Goal: Communication & Community: Answer question/provide support

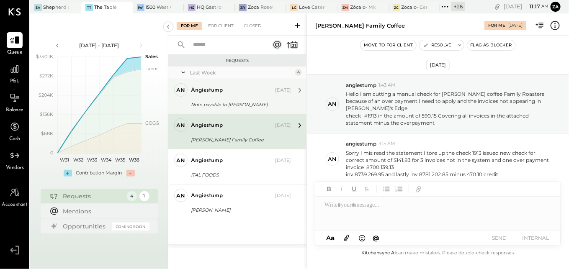
click at [229, 91] on div "angiestump" at bounding box center [232, 90] width 82 height 8
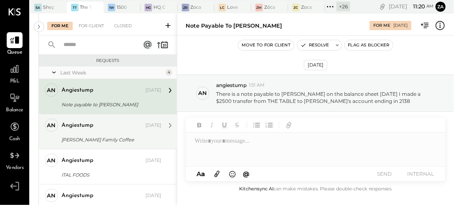
click at [83, 137] on div "[PERSON_NAME] Family Coffee" at bounding box center [111, 140] width 98 height 8
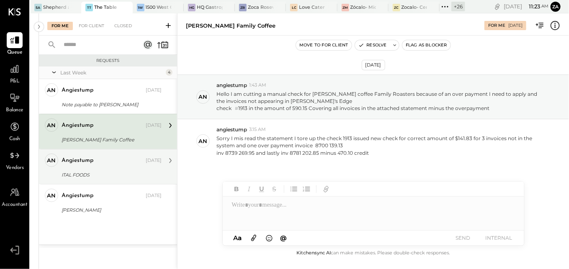
click at [103, 167] on div "angiestump [DATE] ITAL FOODS I cut a manual check f(check # 1916 or $87.24 for …" at bounding box center [112, 167] width 100 height 26
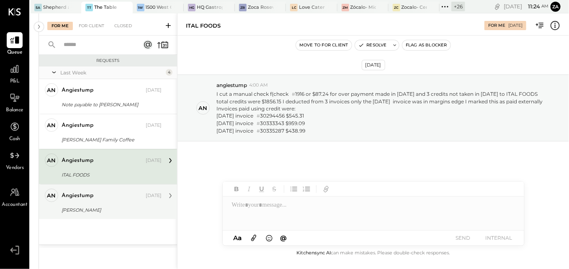
click at [84, 206] on div "[PERSON_NAME]" at bounding box center [111, 210] width 98 height 8
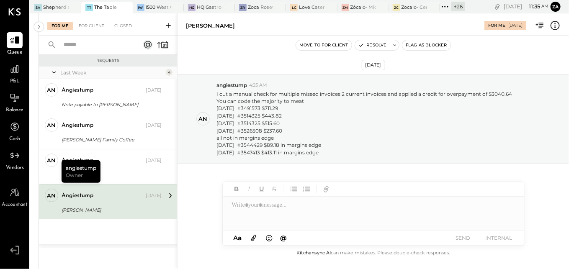
click at [106, 208] on div "[PERSON_NAME]" at bounding box center [111, 210] width 98 height 8
click at [256, 207] on div at bounding box center [373, 213] width 301 height 33
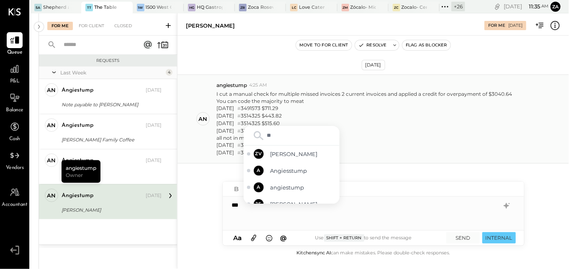
type input "***"
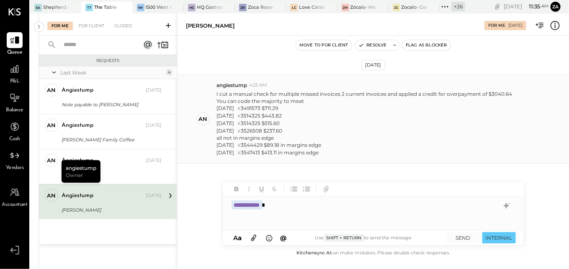
type input "**********"
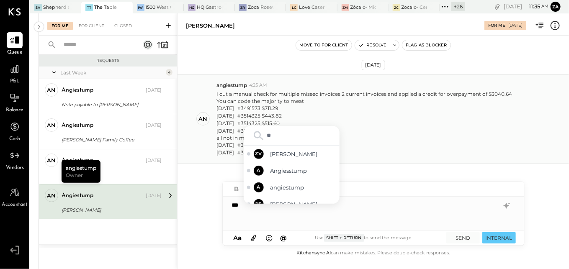
type input "***"
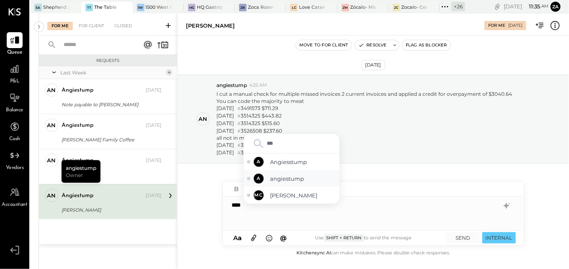
click at [300, 181] on span "angiestump" at bounding box center [303, 179] width 66 height 8
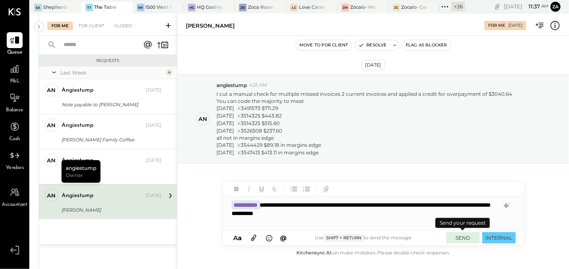
click at [459, 239] on button "SEND" at bounding box center [462, 237] width 33 height 11
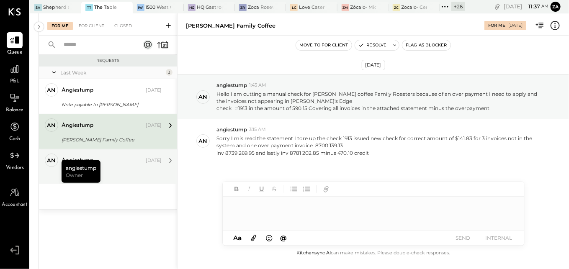
click at [124, 166] on div "angiestump [DATE]" at bounding box center [112, 161] width 100 height 12
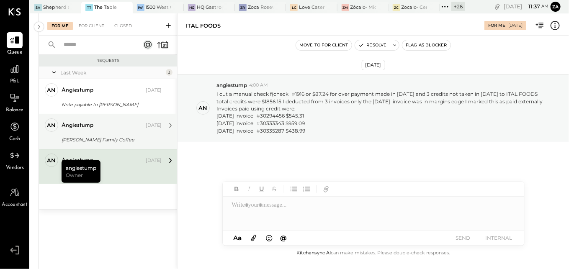
click at [105, 132] on div "angiestump [DATE]" at bounding box center [112, 125] width 100 height 14
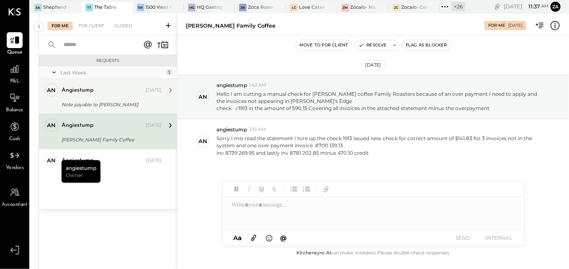
click at [111, 100] on div "Note payable to [PERSON_NAME]" at bounding box center [111, 105] width 98 height 10
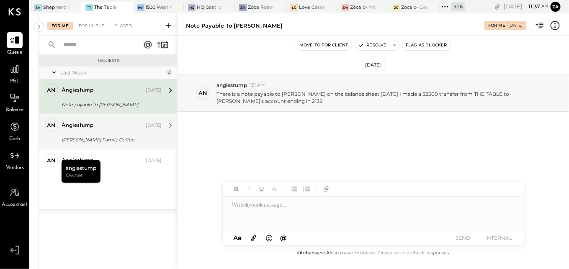
click at [111, 129] on div "angiestump" at bounding box center [103, 125] width 82 height 8
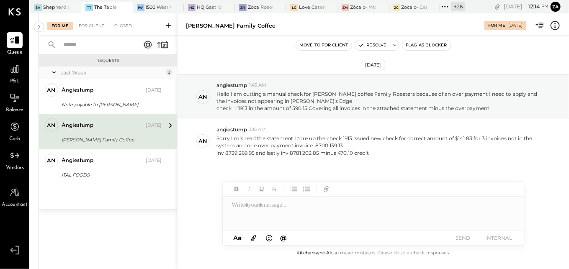
click at [118, 231] on div "Requests Last Week 3 an angiestump Owner angiestump [DATE] Note payable to [PER…" at bounding box center [108, 152] width 138 height 194
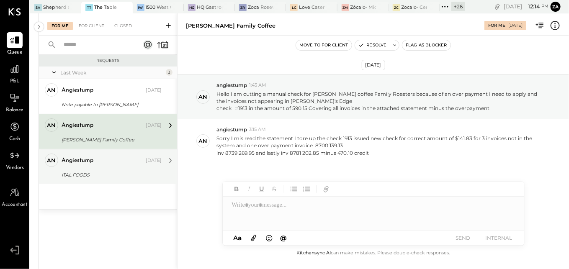
click at [95, 162] on div "angiestump" at bounding box center [103, 161] width 82 height 8
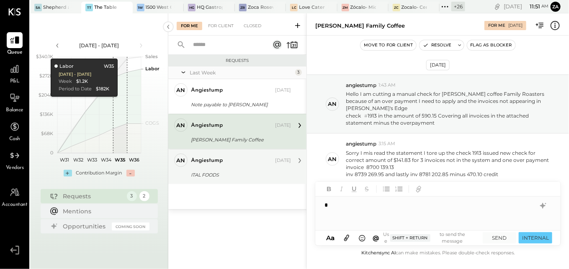
click at [230, 160] on div "angiestump" at bounding box center [232, 161] width 82 height 8
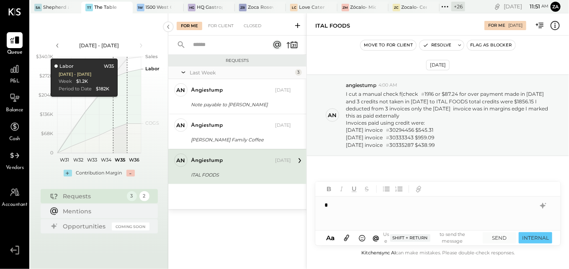
click at [345, 213] on div at bounding box center [438, 213] width 246 height 33
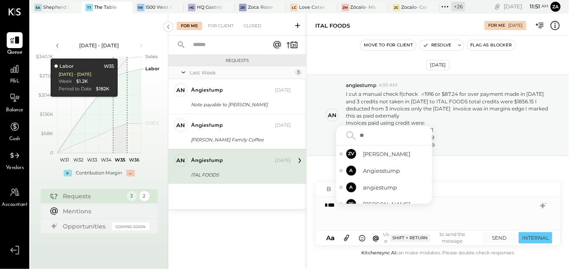
type input "***"
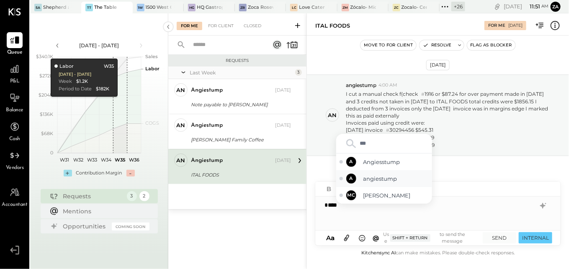
click at [380, 180] on span "angiestump" at bounding box center [396, 179] width 66 height 8
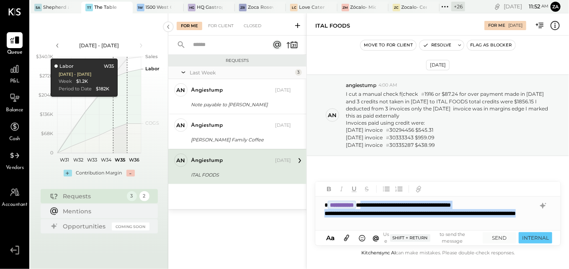
drag, startPoint x: 400, startPoint y: 223, endPoint x: 375, endPoint y: 197, distance: 36.1
click at [375, 197] on div "**********" at bounding box center [438, 213] width 246 height 33
copy div "**********"
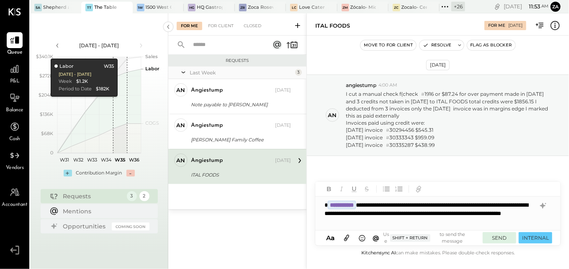
click at [499, 239] on button "SEND" at bounding box center [499, 237] width 33 height 11
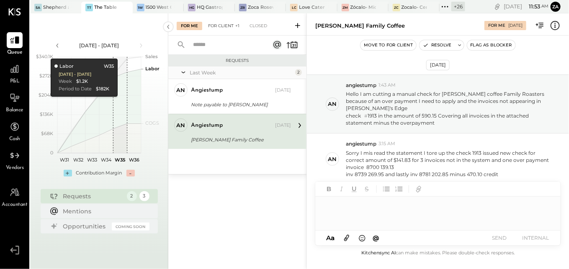
click at [222, 25] on div "For Client +1" at bounding box center [224, 26] width 40 height 8
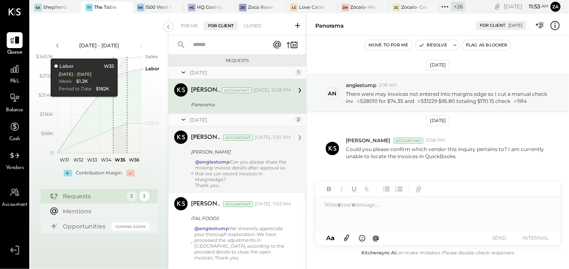
click at [264, 175] on div "@angiestump Can you please share the missing invoice details after approval so …" at bounding box center [243, 173] width 96 height 29
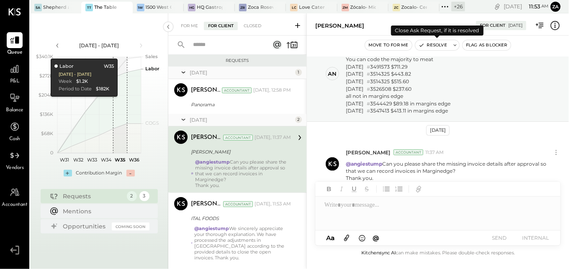
click at [440, 46] on button "Resolve" at bounding box center [432, 45] width 35 height 10
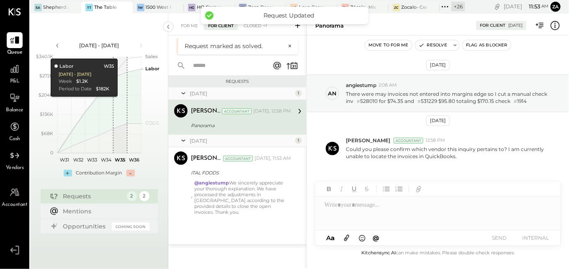
click at [199, 121] on div "Panorama" at bounding box center [240, 125] width 98 height 8
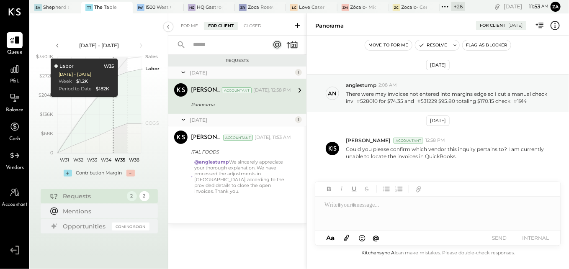
click at [191, 21] on div "For Me For Client Closed" at bounding box center [237, 24] width 138 height 22
click at [183, 25] on div "For Me" at bounding box center [190, 26] width 26 height 8
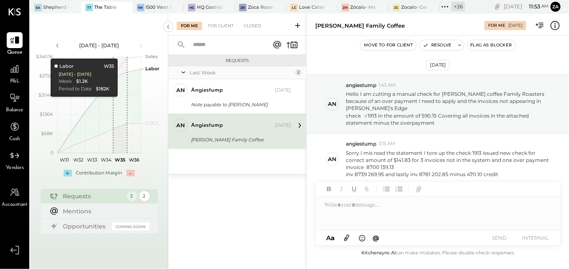
click at [225, 142] on div "[PERSON_NAME] Family Coffee" at bounding box center [240, 140] width 98 height 8
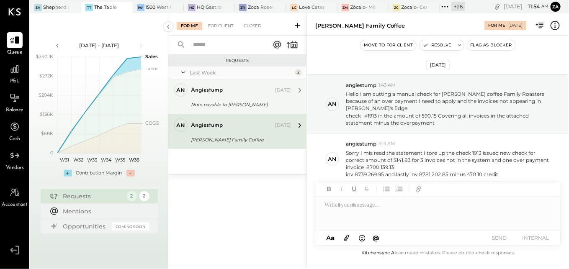
click at [204, 105] on div "Note payable to [PERSON_NAME]" at bounding box center [240, 104] width 98 height 8
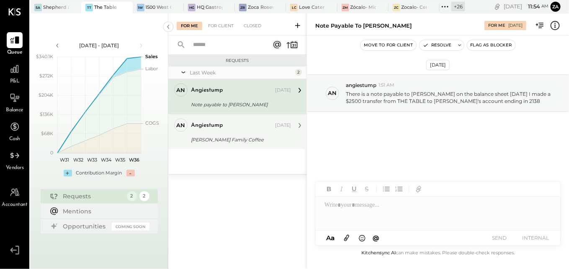
click at [209, 140] on div "[PERSON_NAME] Family Coffee" at bounding box center [240, 140] width 98 height 8
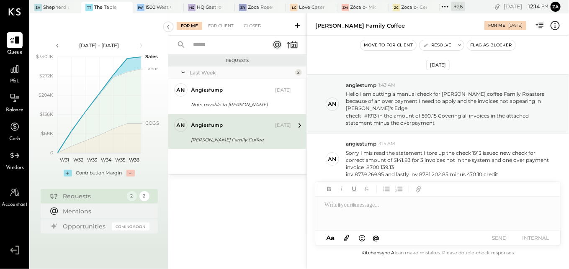
click at [291, 233] on div "Requests Last Week 2 an angiestump Owner angiestump Sep 03, 2025 Note payable t…" at bounding box center [237, 152] width 138 height 194
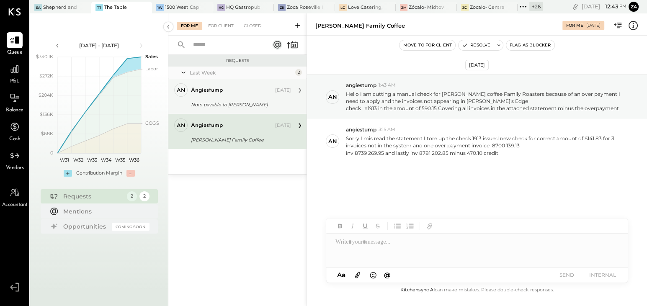
click at [219, 106] on div "Note payable to [PERSON_NAME]" at bounding box center [240, 104] width 98 height 8
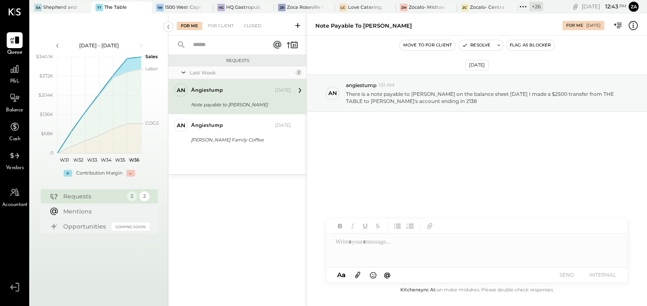
click at [398, 252] on div at bounding box center [476, 250] width 301 height 33
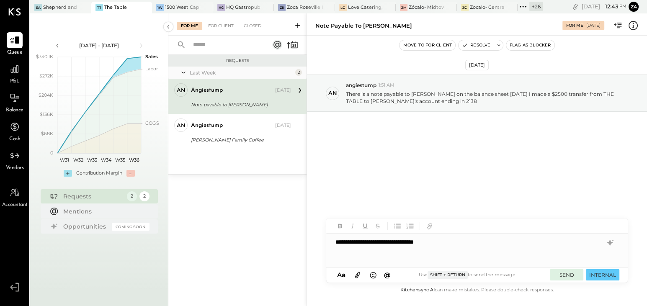
click at [565, 269] on button "SEND" at bounding box center [565, 274] width 33 height 11
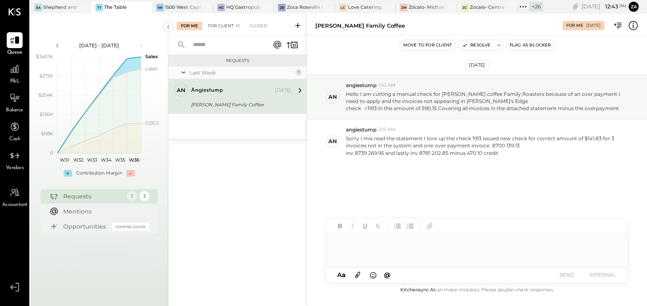
click at [224, 27] on div "For Client +1" at bounding box center [224, 26] width 40 height 8
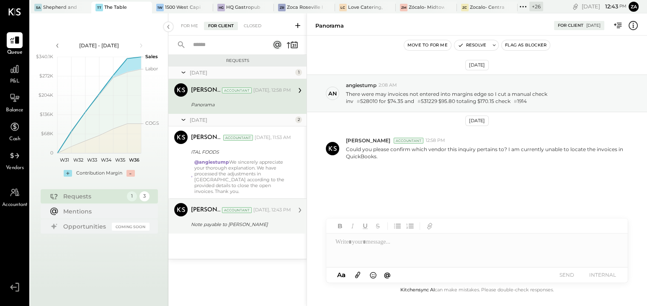
click at [241, 210] on div "Zankhana Vyas Accountant Today, 12:43 PM" at bounding box center [241, 210] width 100 height 14
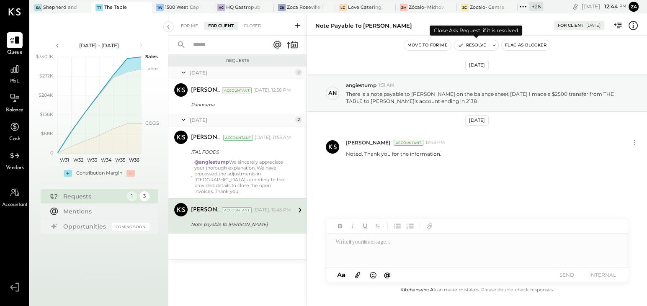
click at [481, 46] on button "Resolve" at bounding box center [471, 45] width 35 height 10
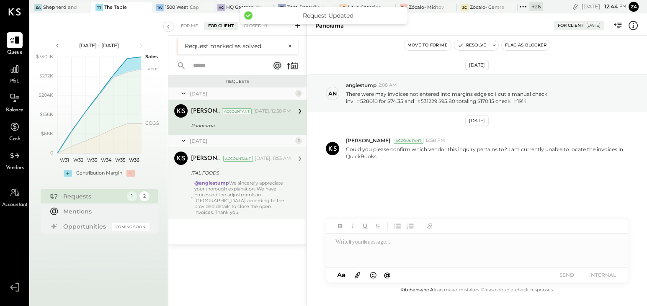
click at [257, 184] on div "@angiestump We sincerely appreciate your thorough explanation. We have processe…" at bounding box center [242, 197] width 97 height 35
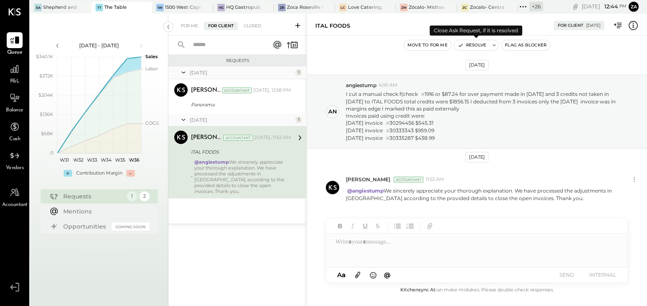
click at [480, 47] on button "Resolve" at bounding box center [471, 45] width 35 height 10
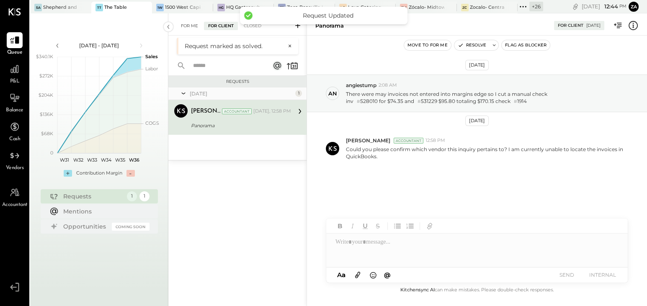
click at [189, 26] on div "For Me" at bounding box center [190, 26] width 26 height 8
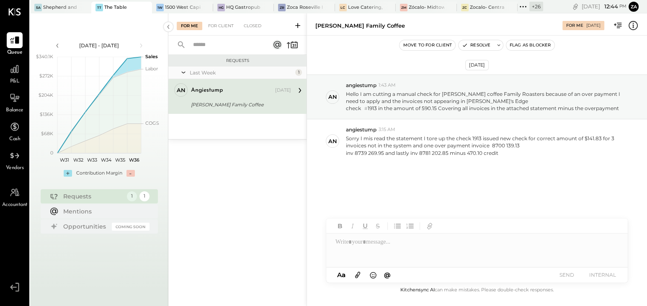
click at [249, 207] on div "Requests Last Week 1 an angiestump Owner angiestump Sep 03, 2025 Thorton Family…" at bounding box center [237, 169] width 138 height 229
click at [248, 24] on div "Closed" at bounding box center [252, 26] width 26 height 8
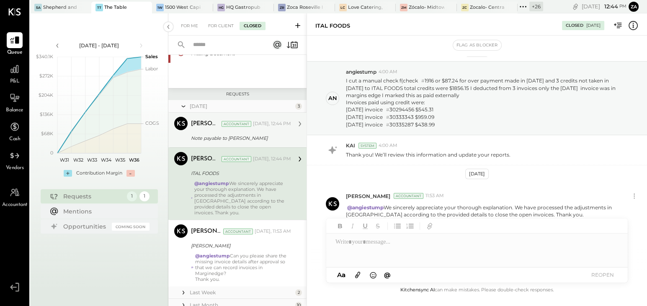
scroll to position [89, 0]
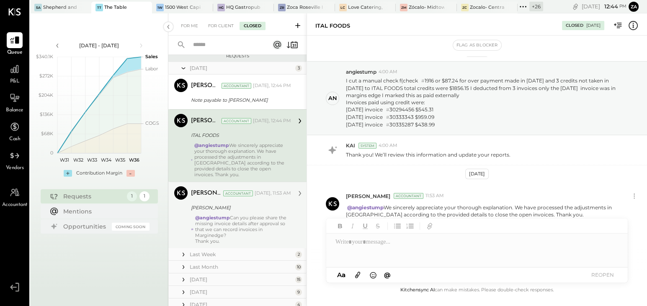
click at [230, 215] on div "@angiestump Can you please share the missing invoice details after approval so …" at bounding box center [243, 229] width 96 height 29
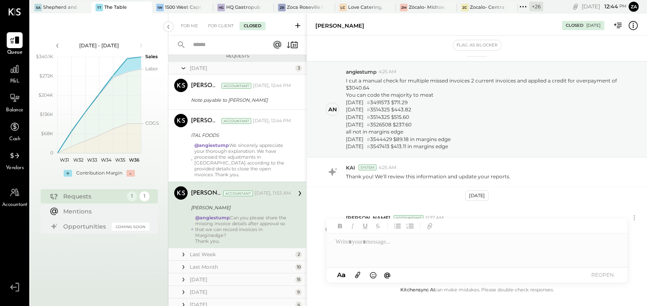
scroll to position [42, 0]
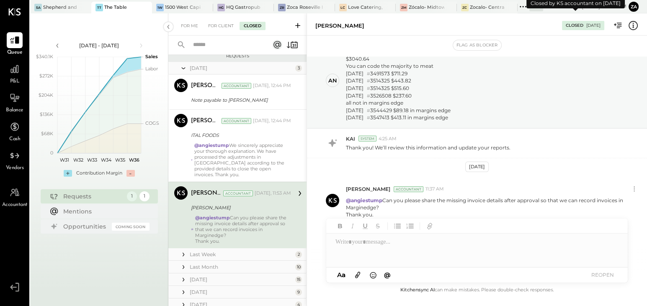
click at [568, 25] on div "05/09/2025" at bounding box center [593, 26] width 14 height 6
click at [568, 26] on icon at bounding box center [618, 25] width 5 height 5
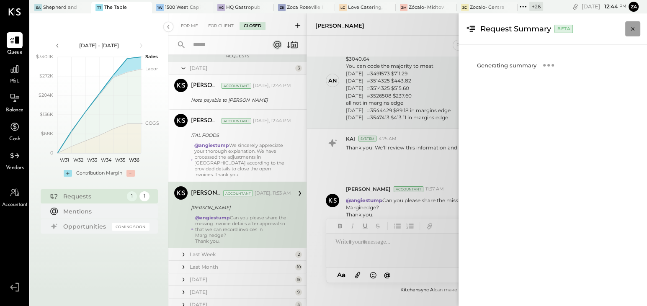
click at [568, 30] on icon "Close panel" at bounding box center [632, 29] width 8 height 8
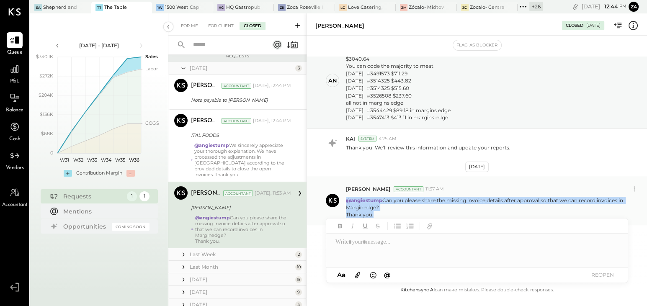
drag, startPoint x: 377, startPoint y: 211, endPoint x: 343, endPoint y: 200, distance: 36.3
click at [343, 200] on div "Zankhana Vyas Accountant 11:37 AM @angiestump Can you please share the missing …" at bounding box center [477, 200] width 340 height 49
copy p "@angiestump Can you please share the missing invoice details after approval so …"
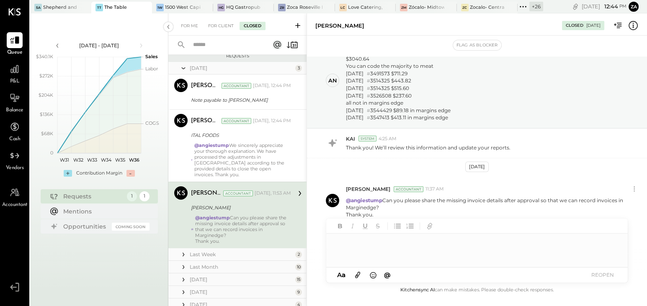
click at [359, 251] on div at bounding box center [476, 250] width 301 height 33
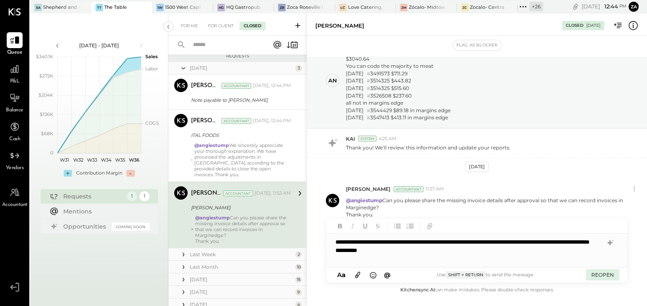
click at [568, 269] on button "REOPEN" at bounding box center [601, 274] width 33 height 11
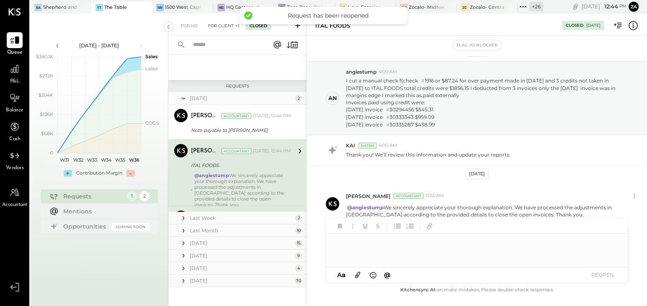
scroll to position [51, 0]
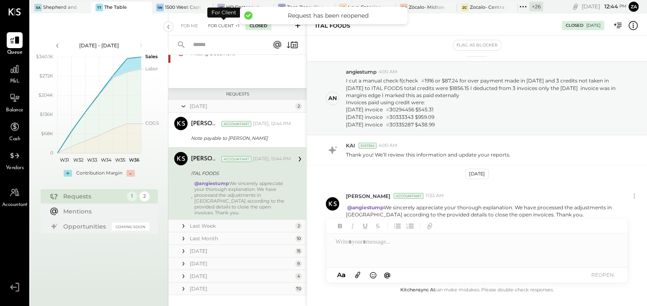
click at [212, 28] on div "For Client +1" at bounding box center [224, 26] width 40 height 8
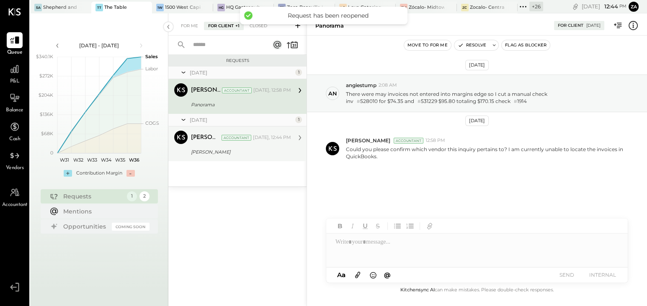
click at [242, 151] on div "[PERSON_NAME]" at bounding box center [240, 152] width 98 height 8
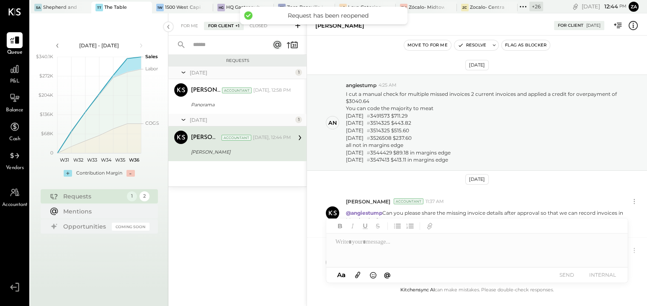
scroll to position [62, 0]
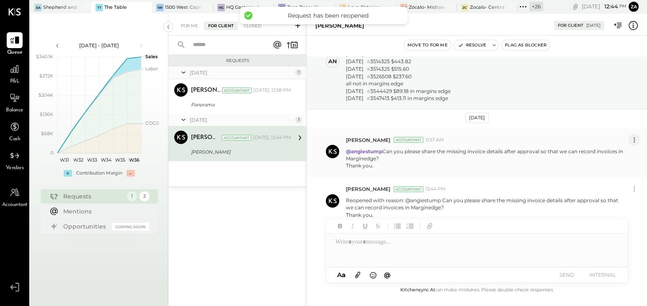
click at [568, 139] on icon at bounding box center [633, 140] width 9 height 9
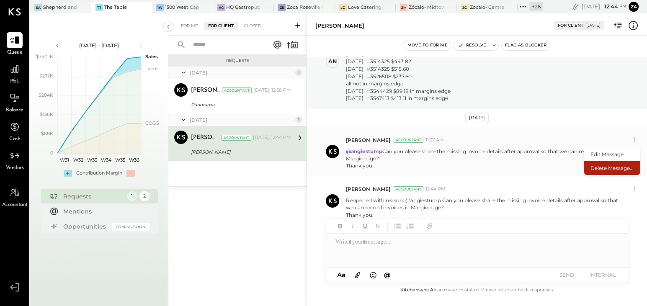
click at [568, 164] on button "Delete Message..." at bounding box center [611, 168] width 56 height 14
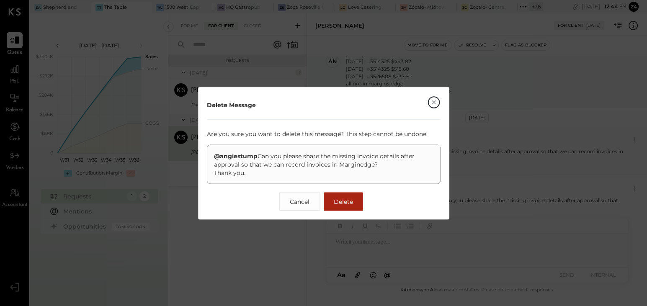
click at [342, 198] on span "Delete" at bounding box center [343, 202] width 19 height 8
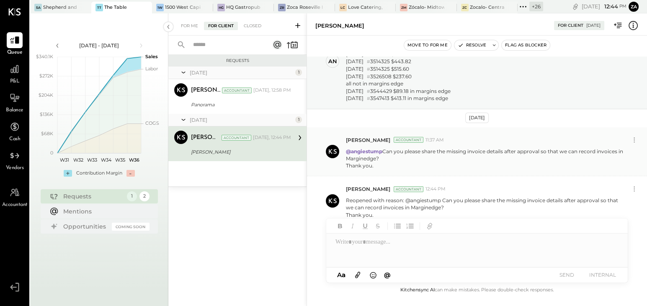
scroll to position [13, 0]
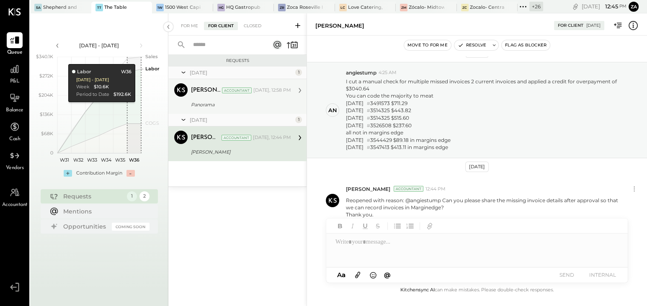
click at [220, 100] on div "Panorama" at bounding box center [240, 104] width 98 height 8
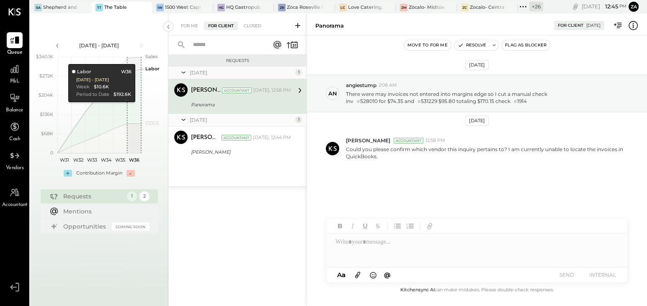
click at [182, 18] on div "For Me For Client Closed" at bounding box center [237, 24] width 138 height 22
click at [195, 27] on div "For Me" at bounding box center [190, 26] width 26 height 8
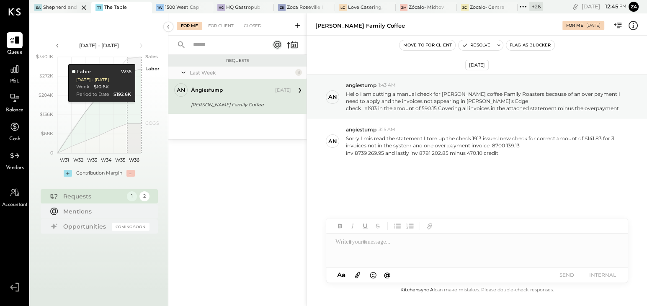
click at [48, 8] on div "Shepherd and [PERSON_NAME]" at bounding box center [61, 7] width 36 height 7
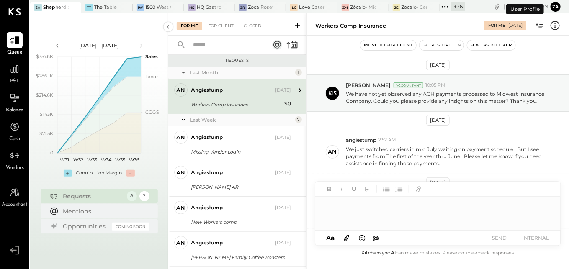
scroll to position [116, 0]
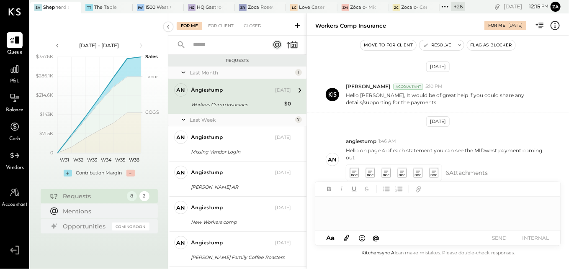
click at [230, 101] on div "Workers Comp Insurance" at bounding box center [236, 104] width 91 height 8
click at [346, 202] on div at bounding box center [437, 213] width 245 height 33
click at [340, 209] on div at bounding box center [437, 213] width 245 height 33
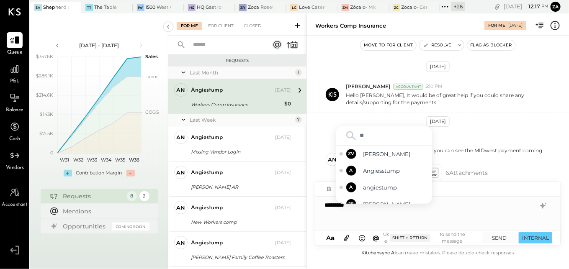
type input "***"
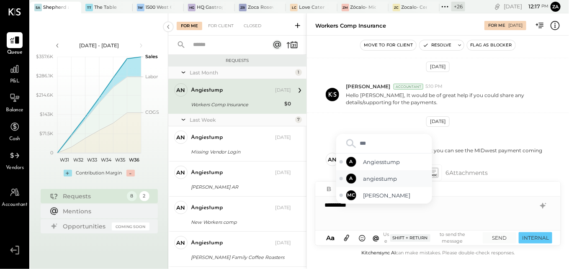
click at [385, 179] on span "angiestump" at bounding box center [396, 179] width 66 height 8
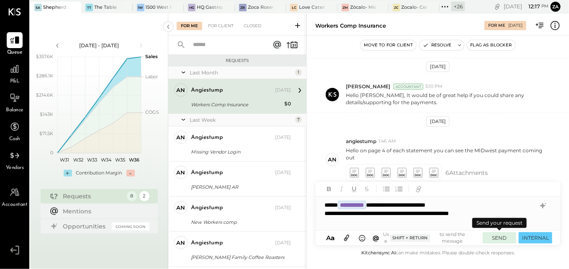
click at [501, 241] on button "SEND" at bounding box center [499, 237] width 33 height 11
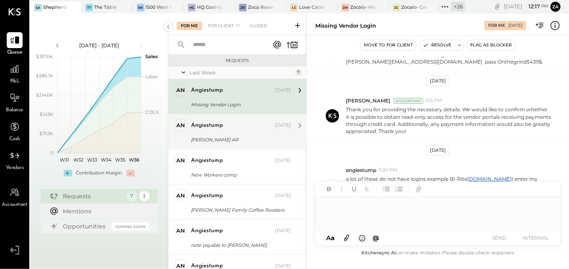
scroll to position [131, 0]
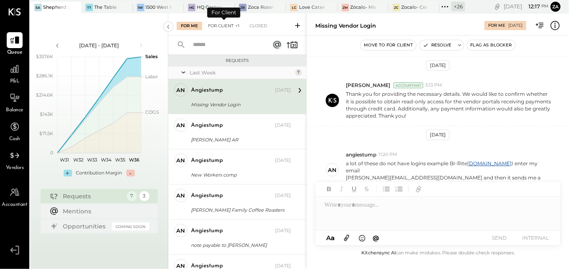
click at [219, 28] on div "For Client +1" at bounding box center [224, 26] width 40 height 8
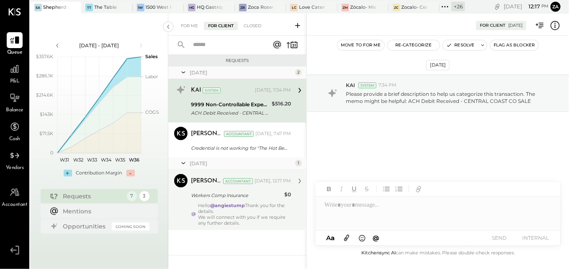
click at [238, 195] on div "Workers Comp Insurance" at bounding box center [236, 195] width 91 height 8
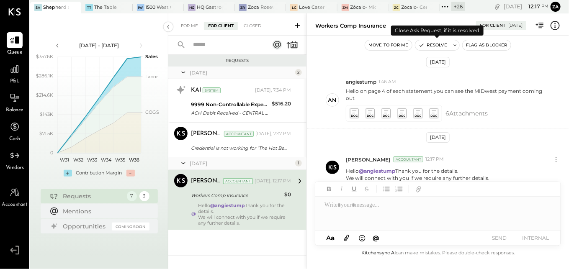
click at [439, 46] on button "Resolve" at bounding box center [432, 45] width 35 height 10
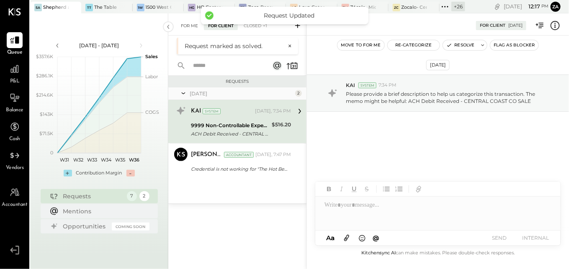
click at [190, 23] on div "For Me" at bounding box center [190, 26] width 26 height 8
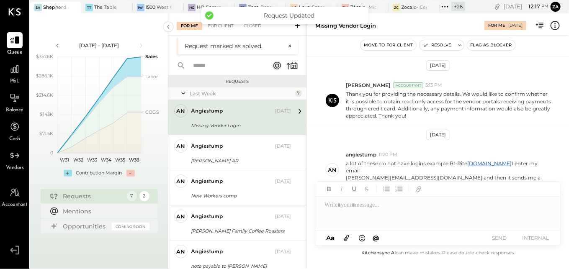
click at [203, 115] on div "angiestump" at bounding box center [207, 111] width 32 height 8
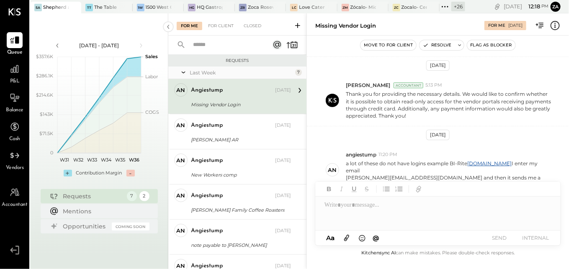
click at [347, 210] on div at bounding box center [438, 213] width 246 height 33
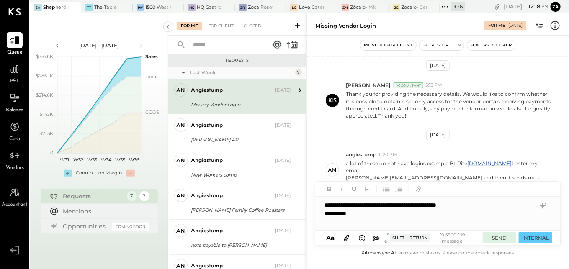
click at [502, 239] on button "SEND" at bounding box center [499, 237] width 33 height 11
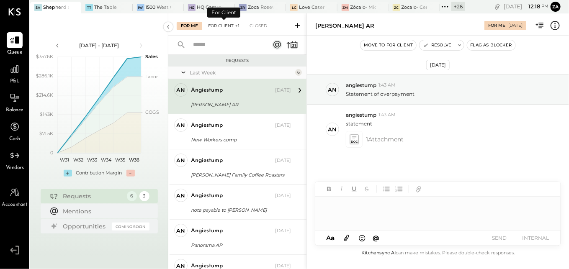
click at [224, 22] on div "For Client +1" at bounding box center [224, 26] width 40 height 8
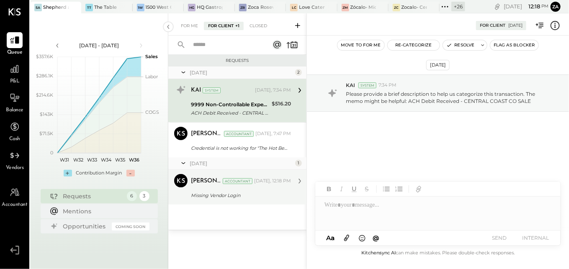
click at [233, 193] on div "Missing Vendor Login" at bounding box center [240, 195] width 98 height 8
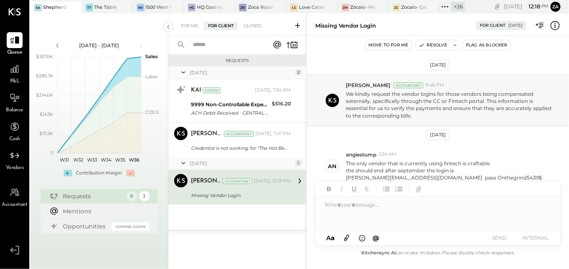
scroll to position [191, 0]
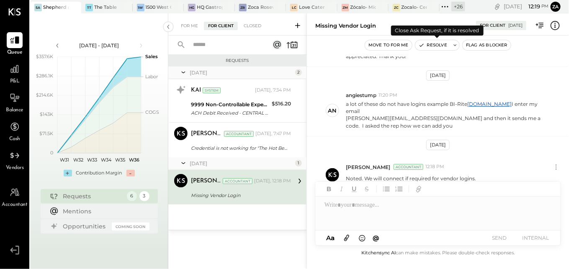
click at [441, 42] on button "Resolve" at bounding box center [432, 45] width 35 height 10
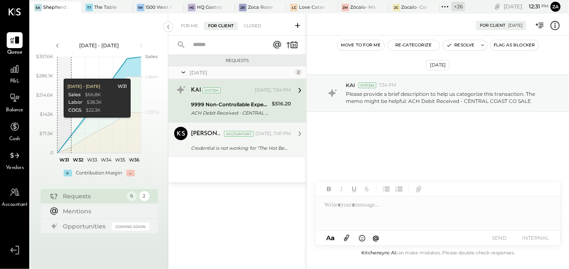
click at [231, 144] on div "Credential is not working for "The Hot Behind You" - Heritage Bank" at bounding box center [240, 148] width 98 height 8
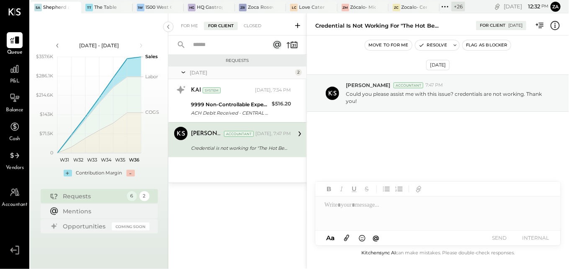
click at [238, 152] on div "Credential is not working for "The Hot Behind You" - Heritage Bank" at bounding box center [240, 148] width 98 height 10
click at [415, 151] on div "Sep 4th, 2025 Ajay Prajapati Accountant 7:47 PM Could you please assist me with…" at bounding box center [438, 115] width 262 height 118
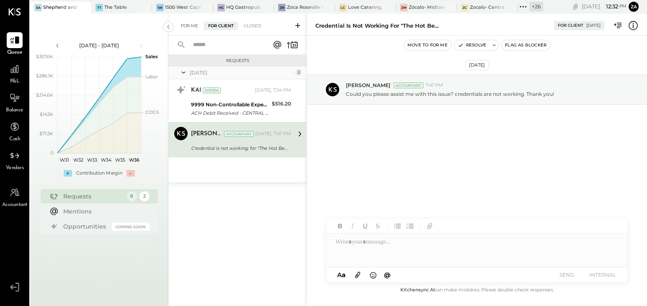
click at [192, 23] on div "For Me" at bounding box center [190, 26] width 26 height 8
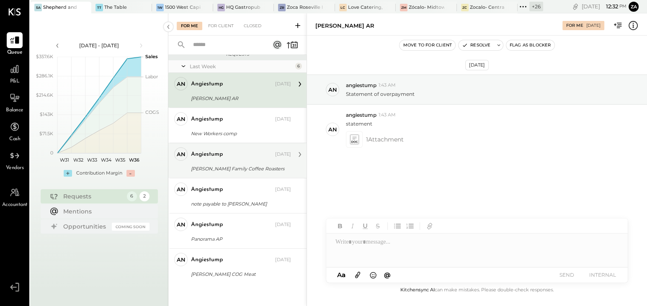
scroll to position [8, 0]
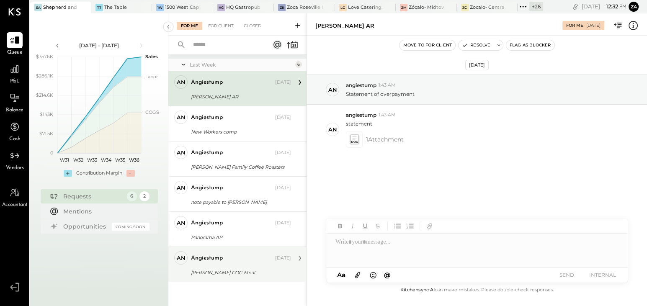
click at [230, 262] on div "angiestump [DATE]" at bounding box center [241, 258] width 100 height 12
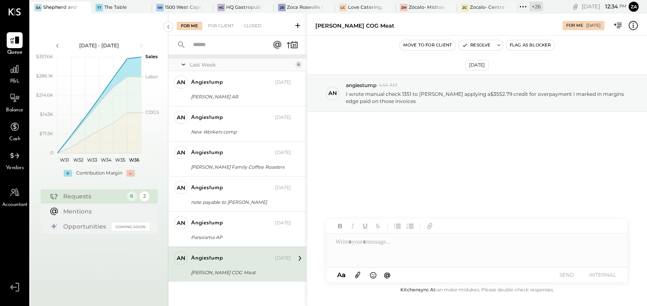
click at [460, 146] on div "Sep 4th, 2025 an angiestump 4:44 AM I wrote manual check 1351 to allen brothers…" at bounding box center [477, 115] width 340 height 118
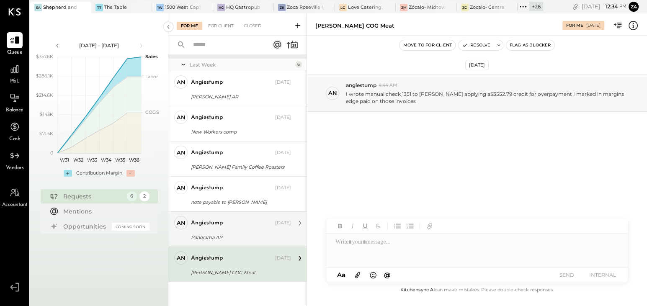
click at [234, 233] on div "Panorama AP" at bounding box center [240, 237] width 98 height 8
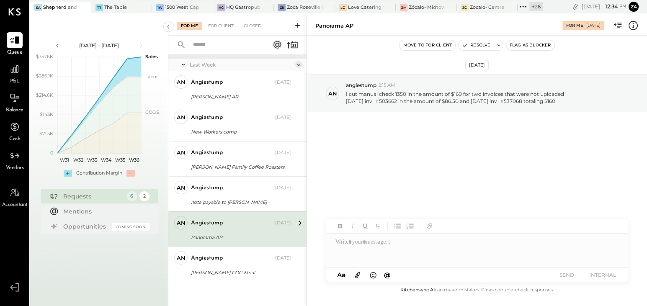
click at [539, 154] on div "Sep 4th, 2025 an angiestump 2:15 AM I cut manual check 1350 in the amount of $1…" at bounding box center [477, 115] width 340 height 118
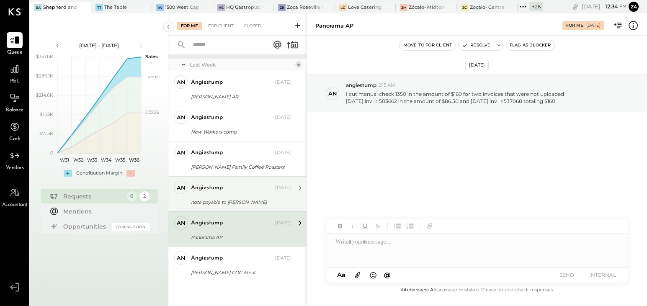
click at [215, 200] on div "note payable to Jim" at bounding box center [240, 202] width 98 height 8
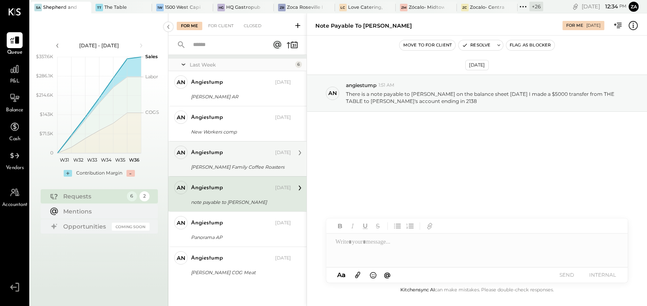
click at [234, 163] on div "Thorton Family Coffee Roasters" at bounding box center [240, 167] width 98 height 8
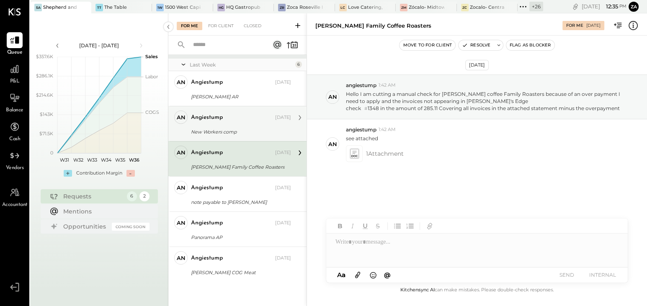
click at [233, 120] on div "angiestump" at bounding box center [232, 117] width 82 height 8
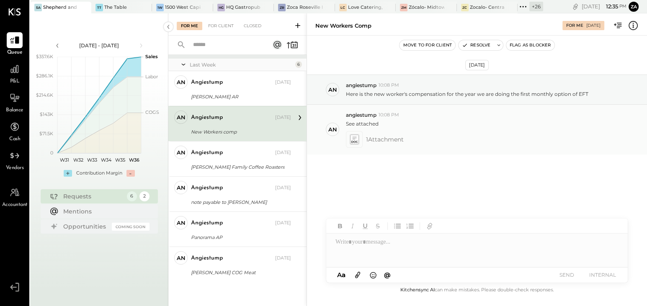
click at [556, 144] on div "1 Attachment" at bounding box center [493, 139] width 294 height 17
click at [365, 252] on div at bounding box center [476, 250] width 301 height 33
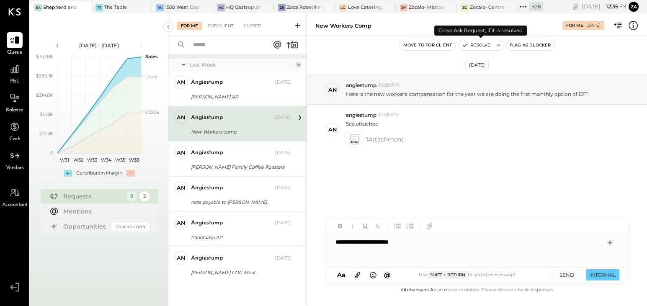
click at [485, 46] on button "Resolve" at bounding box center [475, 45] width 35 height 10
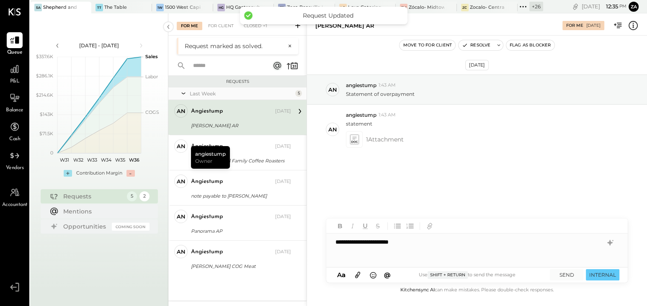
click at [227, 114] on div "angiestump" at bounding box center [232, 111] width 82 height 8
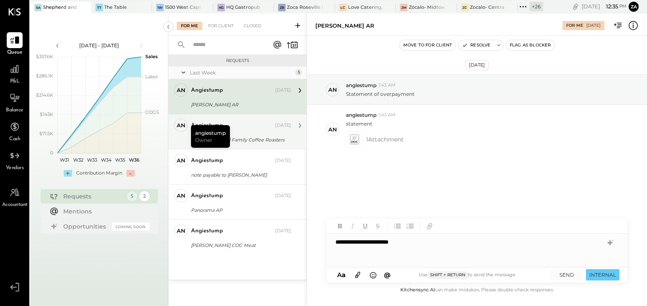
click at [241, 143] on div "Thorton Family Coffee Roasters" at bounding box center [240, 140] width 98 height 8
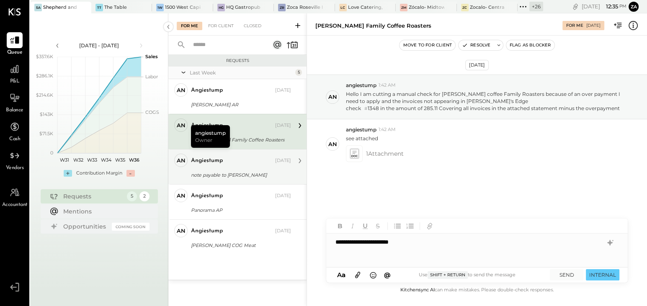
click at [216, 164] on div "angiestump [DATE]" at bounding box center [241, 161] width 100 height 12
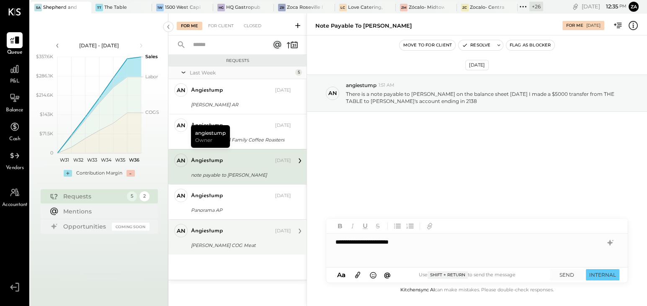
click at [245, 239] on div "angiestump Sep 03, 2025 Allen Brothers COG Meat I wrote manual check 1351 to al…" at bounding box center [241, 237] width 100 height 26
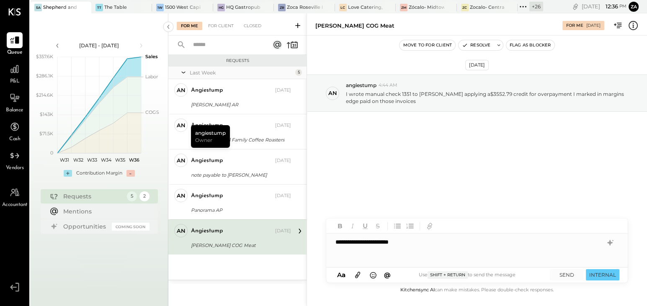
click at [438, 165] on div "Sep 4th, 2025 an angiestump 4:44 AM I wrote manual check 1351 to allen brothers…" at bounding box center [477, 115] width 340 height 118
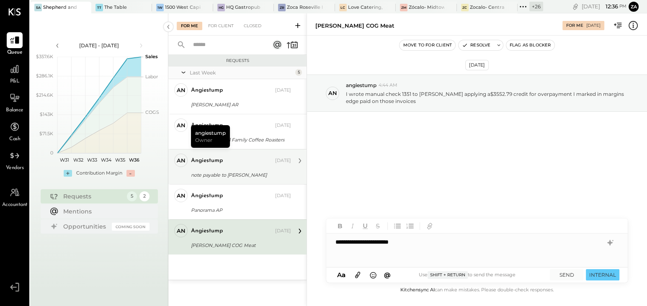
click at [229, 172] on div "note payable to Jim" at bounding box center [240, 175] width 98 height 8
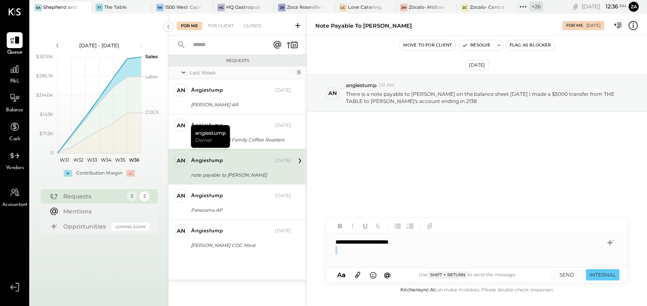
click at [420, 246] on div "**********" at bounding box center [476, 250] width 301 height 33
click at [418, 243] on div "**********" at bounding box center [476, 250] width 301 height 33
click at [425, 247] on div at bounding box center [468, 254] width 267 height 17
click at [568, 269] on button "SEND" at bounding box center [565, 274] width 33 height 11
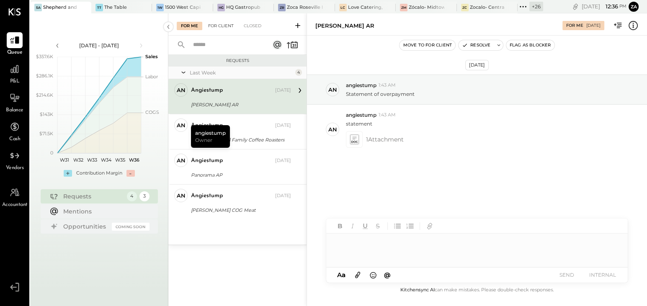
click at [220, 26] on div "For Client" at bounding box center [221, 26] width 34 height 8
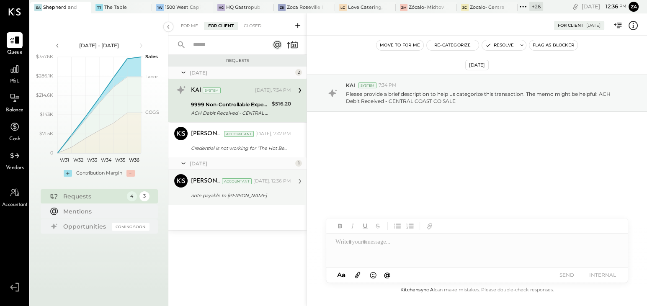
click at [213, 196] on div "note payable to Jim" at bounding box center [240, 195] width 98 height 8
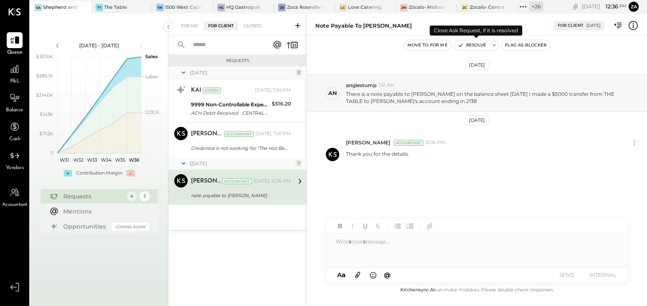
click at [483, 41] on button "Resolve" at bounding box center [471, 45] width 35 height 10
click at [187, 23] on div "For Me" at bounding box center [190, 26] width 26 height 8
